Goal: Information Seeking & Learning: Learn about a topic

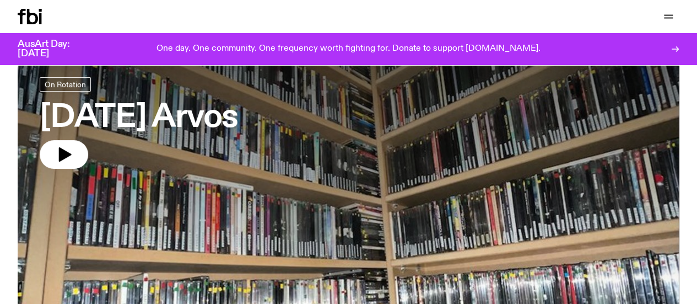
scroll to position [53, 0]
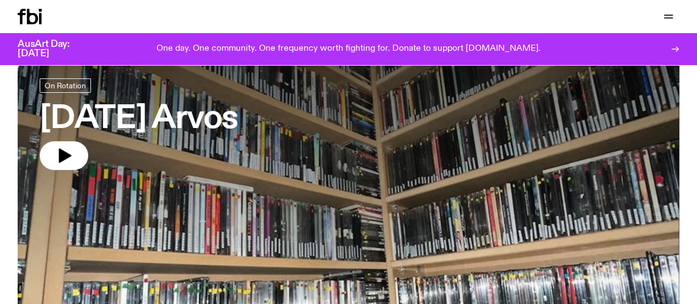
click at [0, 0] on link "Schedule" at bounding box center [0, 0] width 0 height 0
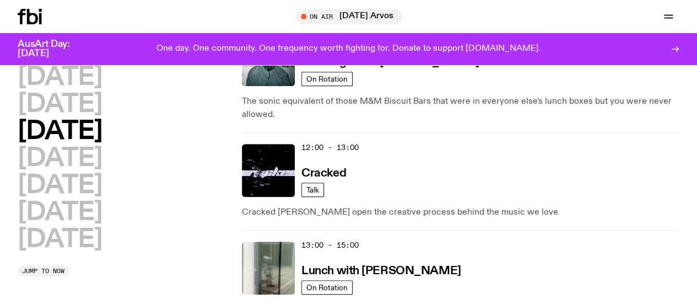
scroll to position [274, 0]
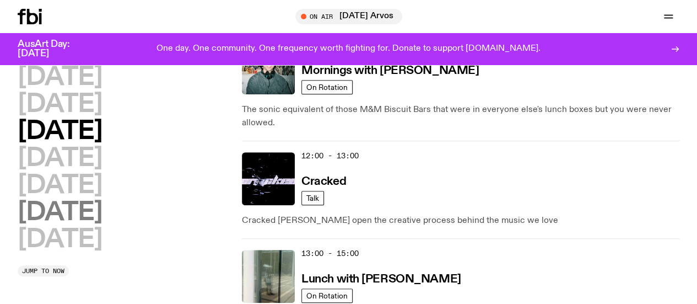
click at [102, 225] on h2 "Saturday" at bounding box center [60, 212] width 84 height 25
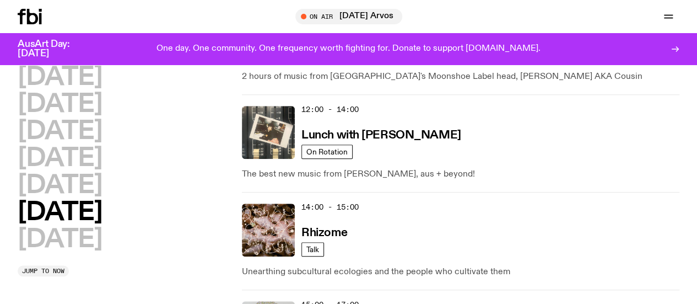
scroll to position [478, 0]
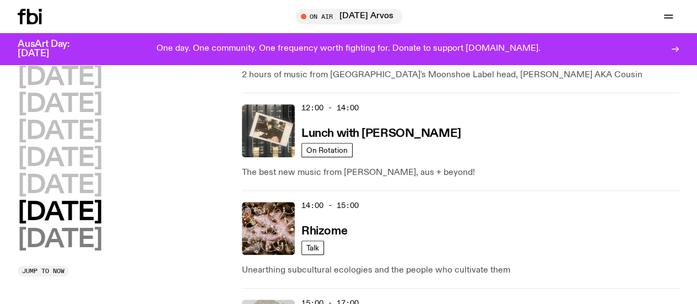
click at [54, 252] on h2 "Sunday" at bounding box center [60, 239] width 84 height 25
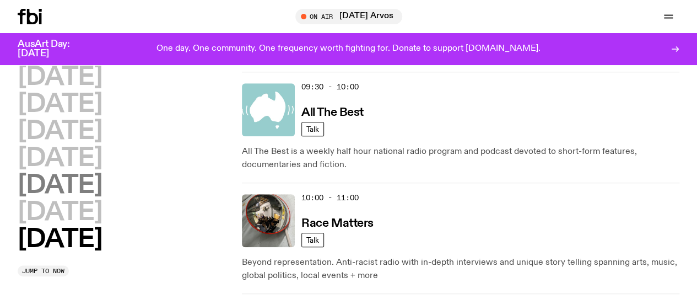
scroll to position [316, 0]
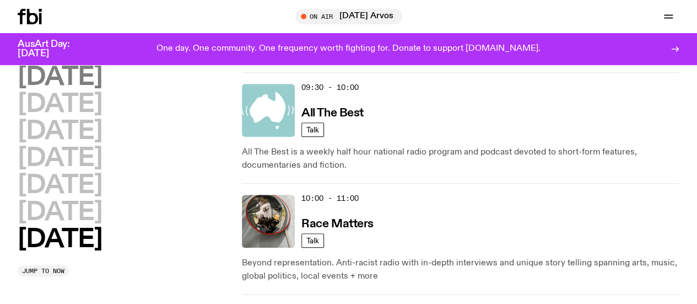
click at [84, 74] on h2 "Monday" at bounding box center [60, 77] width 84 height 25
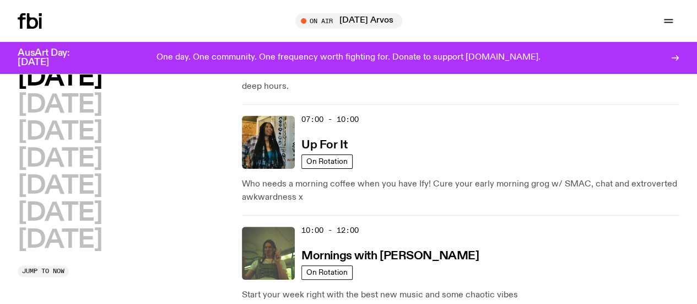
scroll to position [0, 0]
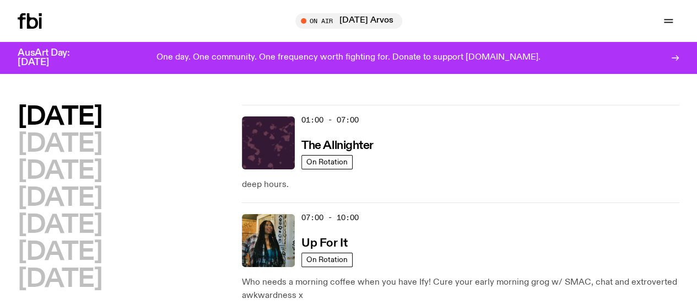
click at [390, 52] on div "One day. One community. One frequency worth fighting for. Donate to support [DO…" at bounding box center [348, 57] width 503 height 19
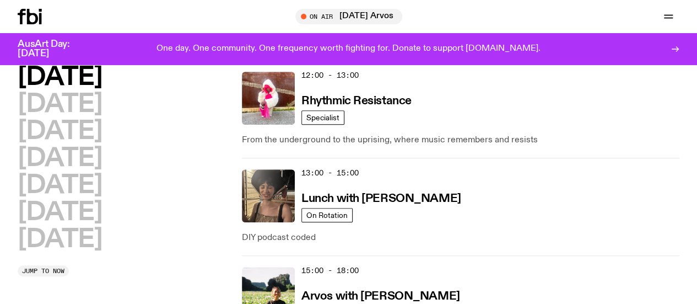
scroll to position [342, 0]
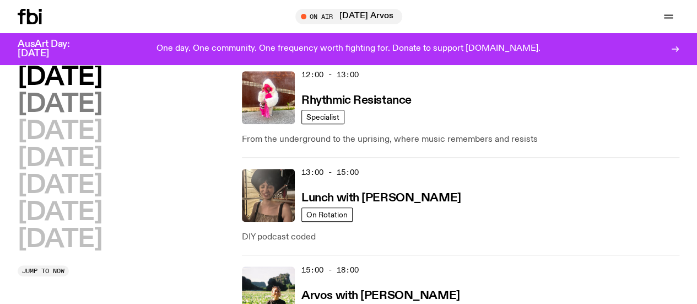
click at [102, 117] on h2 "Tuesday" at bounding box center [60, 104] width 84 height 25
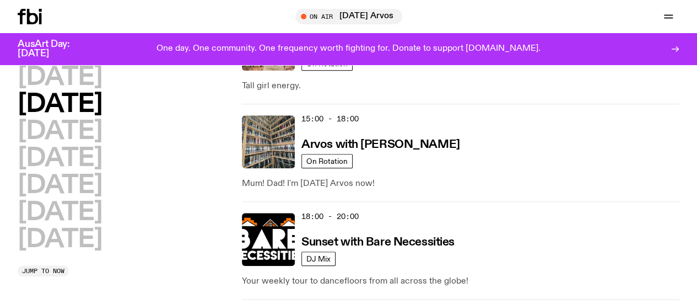
scroll to position [500, 0]
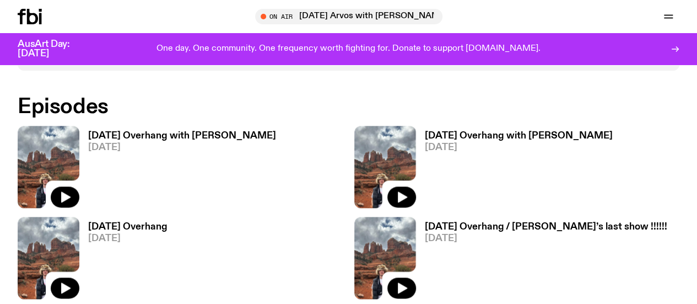
scroll to position [622, 0]
